Goal: Task Accomplishment & Management: Manage account settings

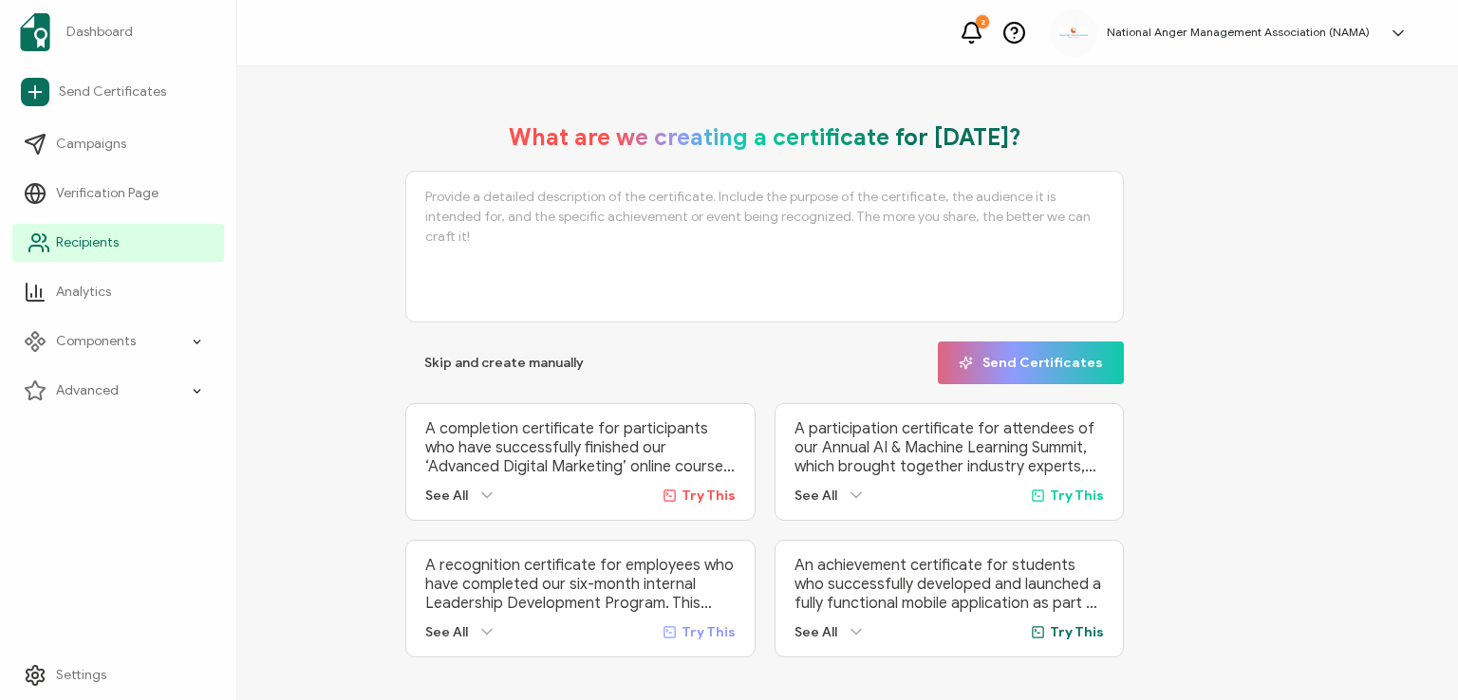
click at [90, 240] on span "Recipients" at bounding box center [87, 242] width 63 height 19
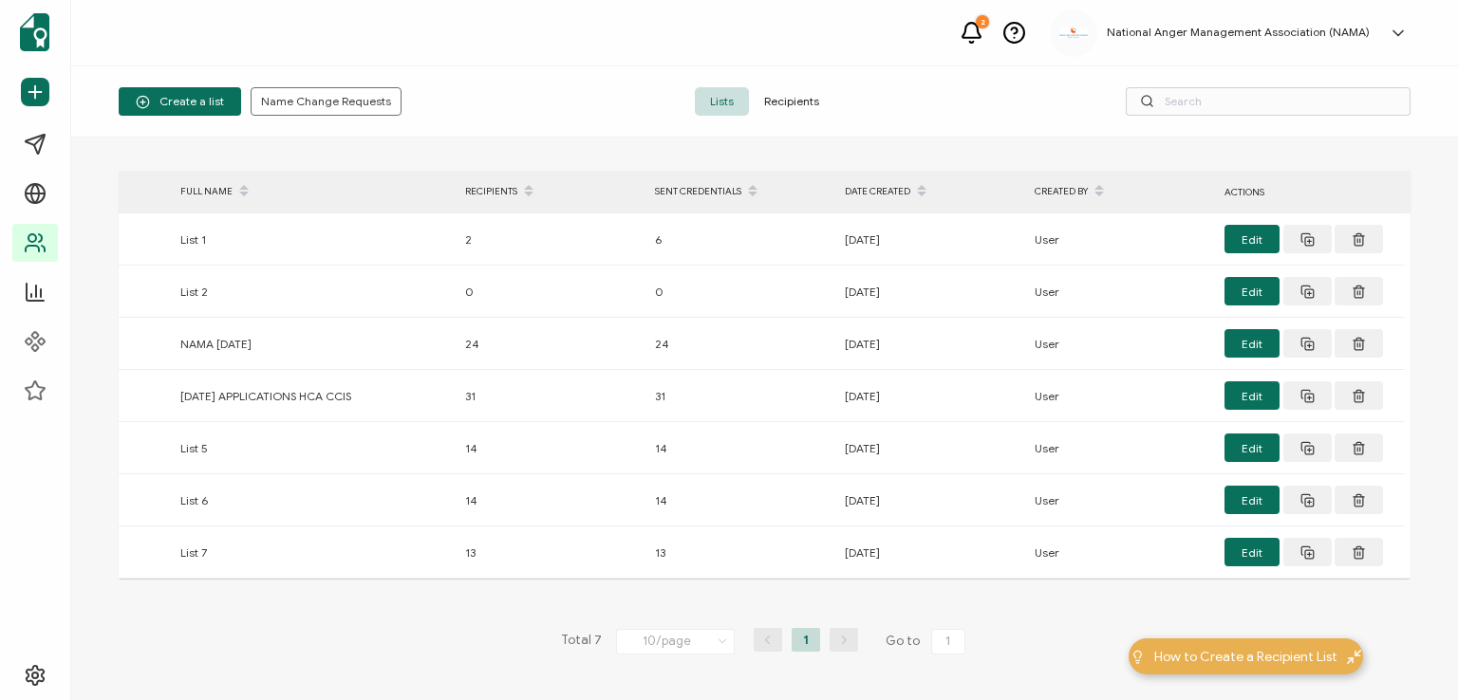
click at [790, 100] on span "Recipients" at bounding box center [791, 101] width 85 height 28
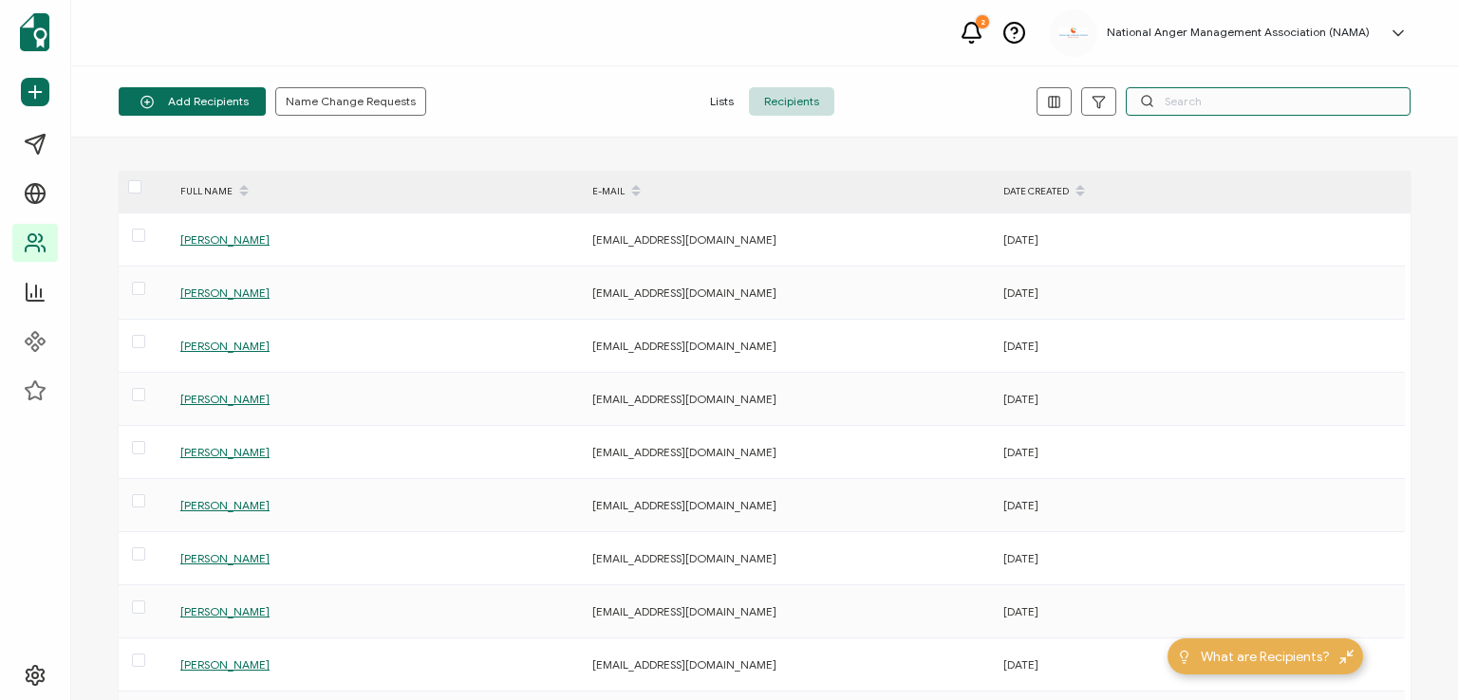
paste input "[PERSON_NAME]"
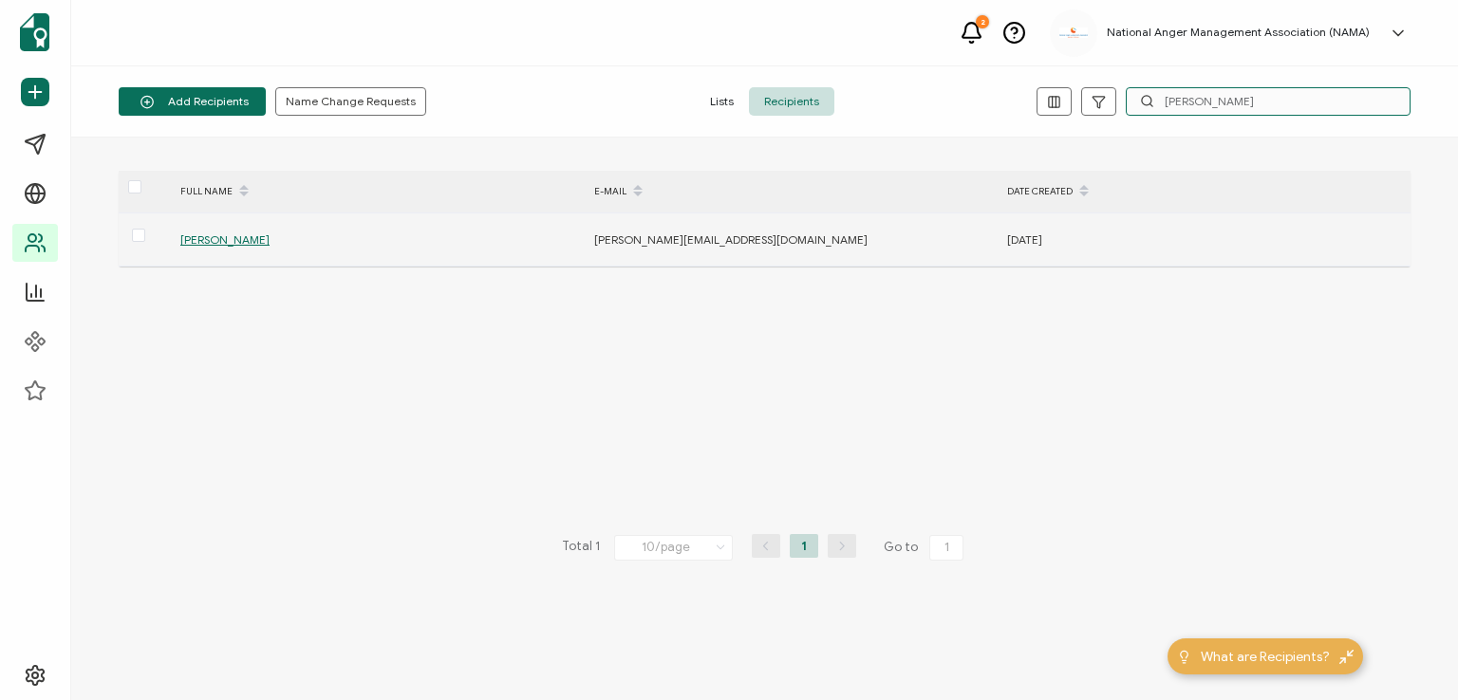
type input "[PERSON_NAME]"
click at [235, 236] on span "[PERSON_NAME]" at bounding box center [224, 239] width 89 height 14
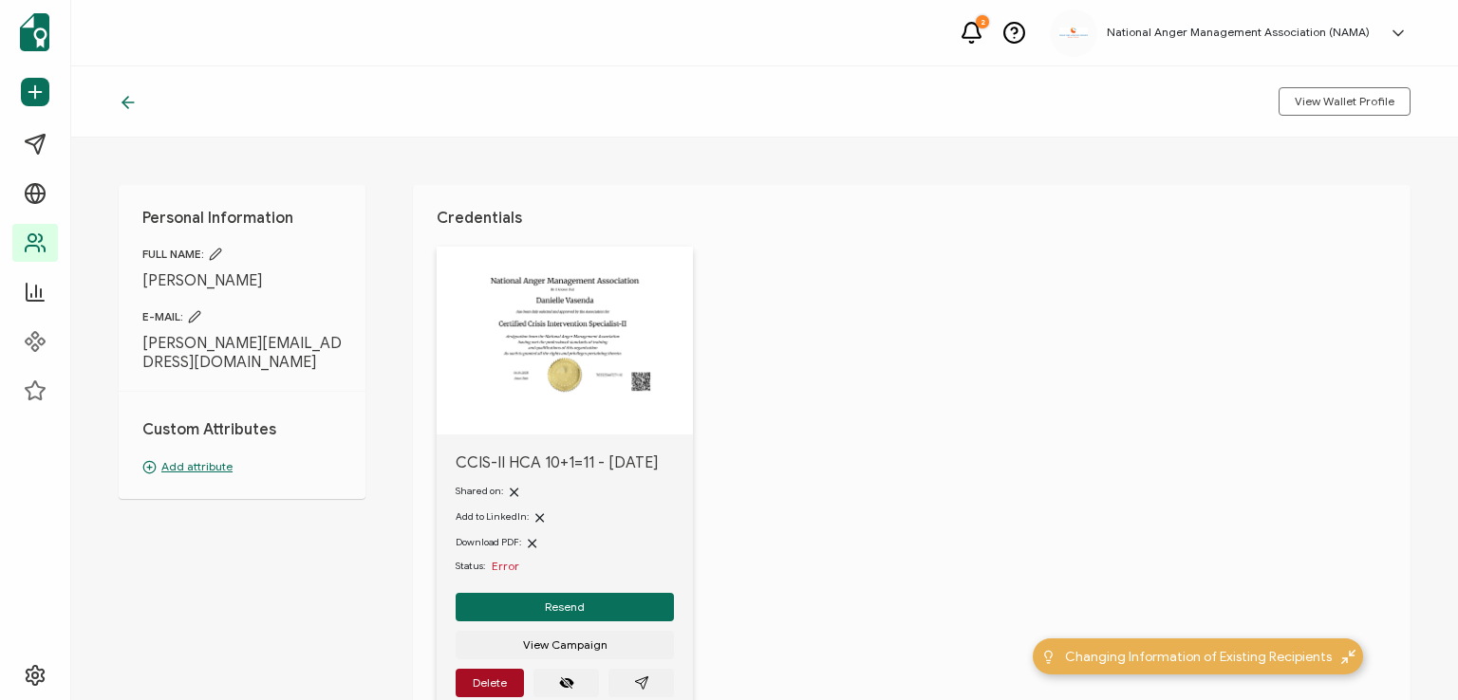
click at [193, 320] on icon at bounding box center [194, 316] width 13 height 13
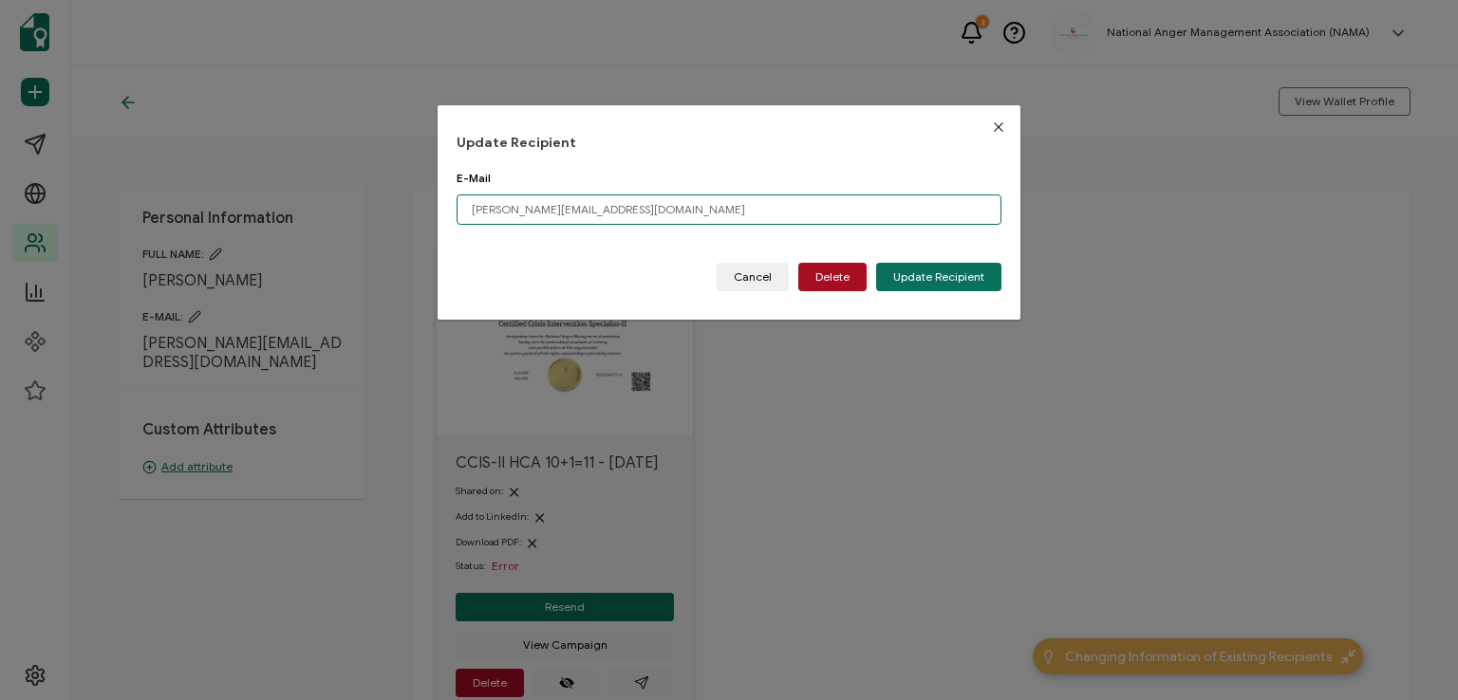
click at [609, 208] on input "[PERSON_NAME][EMAIL_ADDRESS][DOMAIN_NAME]" at bounding box center [728, 210] width 545 height 30
type input "d"
paste input "[EMAIL_ADDRESS][DOMAIN_NAME]"
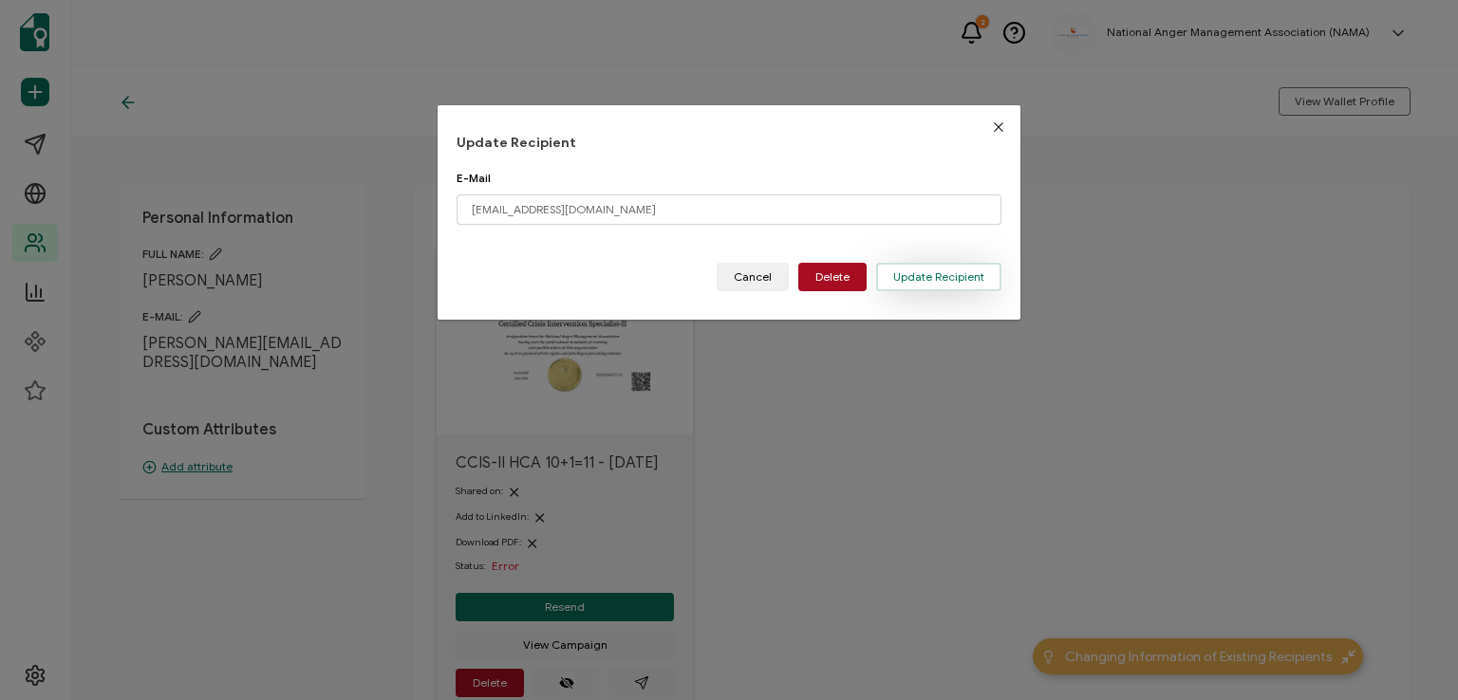
click at [907, 271] on span "Update Recipient" at bounding box center [938, 276] width 91 height 11
type input "[PERSON_NAME][EMAIL_ADDRESS][DOMAIN_NAME]"
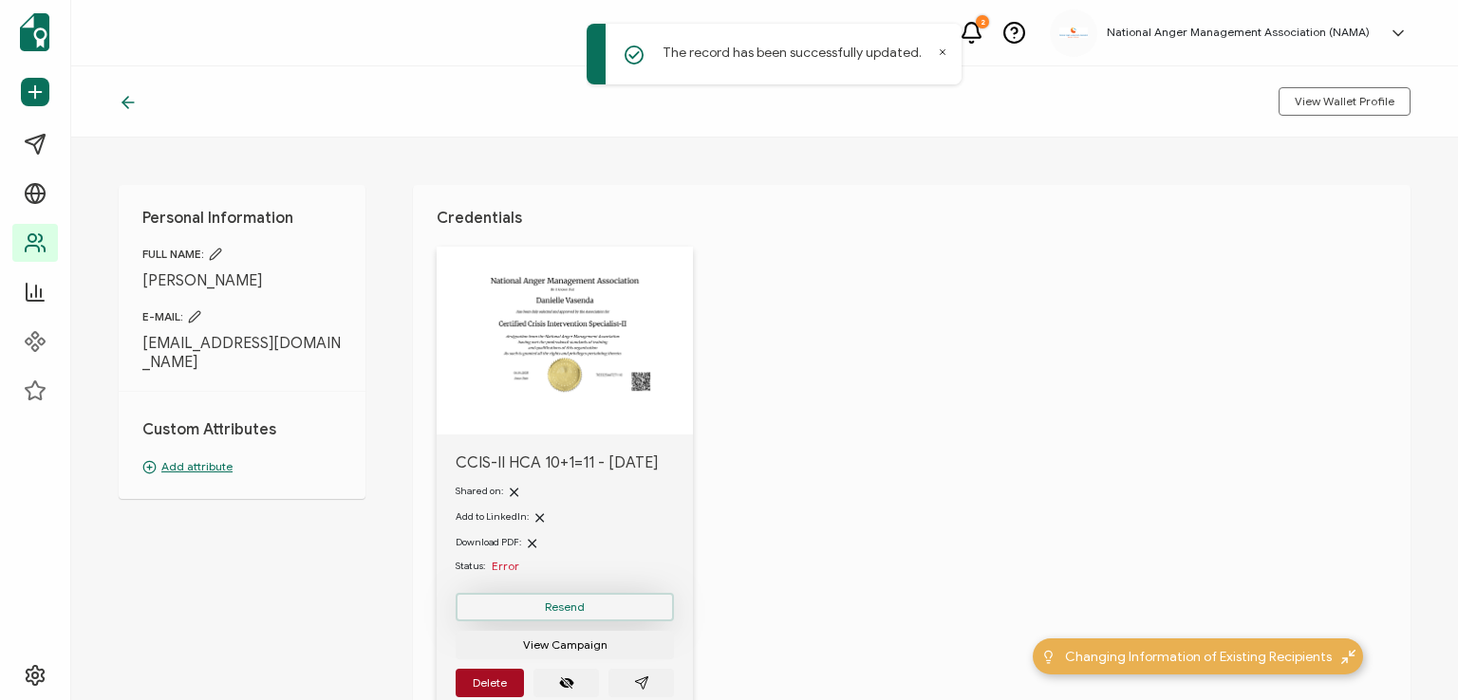
click at [560, 603] on span "Resend" at bounding box center [565, 607] width 40 height 11
click at [938, 52] on icon at bounding box center [942, 51] width 9 height 9
